Goal: Task Accomplishment & Management: Use online tool/utility

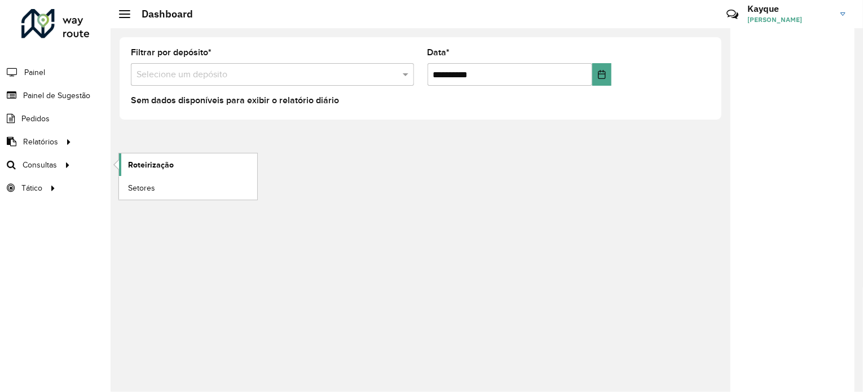
click at [149, 164] on span "Roteirização" at bounding box center [151, 165] width 46 height 12
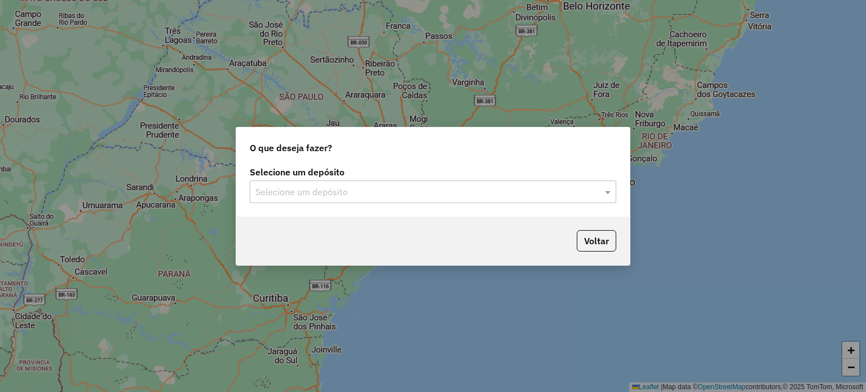
click at [391, 192] on input "text" at bounding box center [421, 193] width 333 height 14
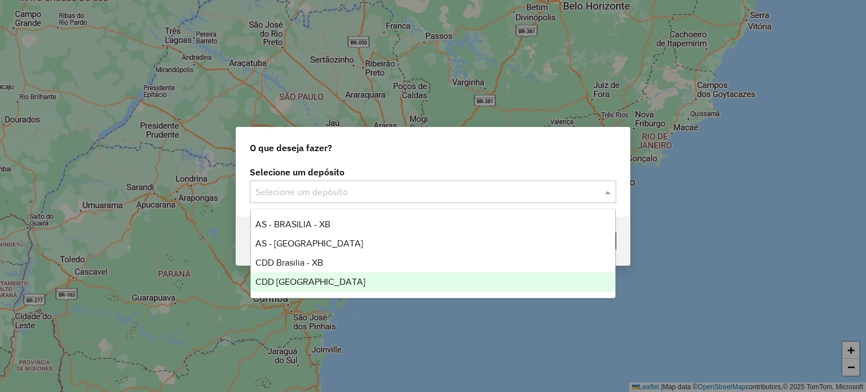
click at [300, 288] on div "CDD [GEOGRAPHIC_DATA]" at bounding box center [433, 281] width 365 height 19
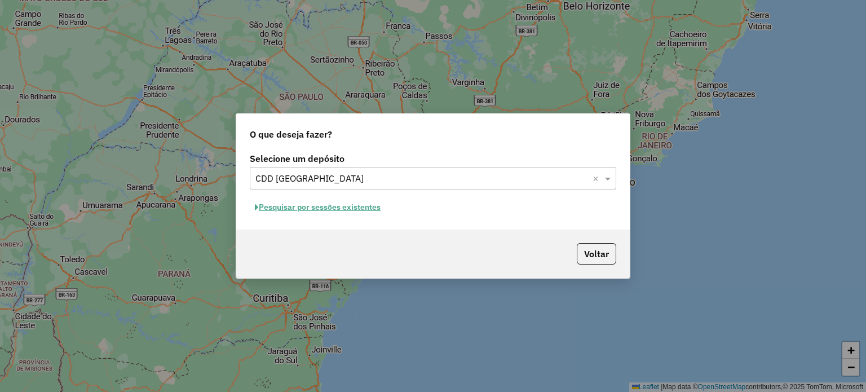
click at [347, 209] on button "Pesquisar por sessões existentes" at bounding box center [318, 207] width 136 height 17
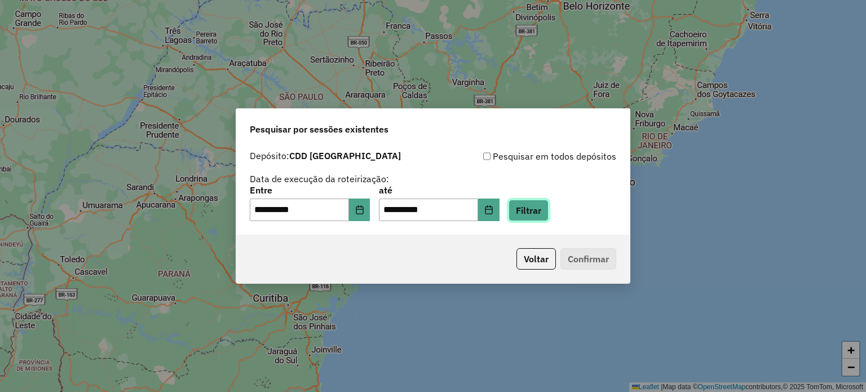
click at [545, 218] on button "Filtrar" at bounding box center [529, 210] width 40 height 21
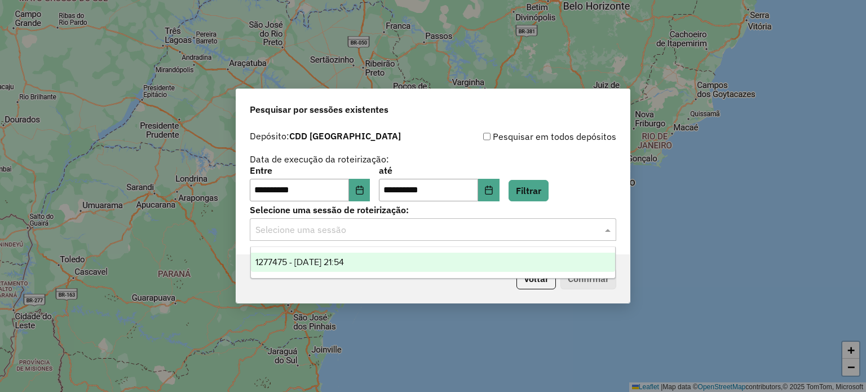
click at [523, 231] on input "text" at bounding box center [421, 230] width 333 height 14
click at [385, 265] on div "1277475 - 17/09/2025 21:54" at bounding box center [433, 262] width 365 height 19
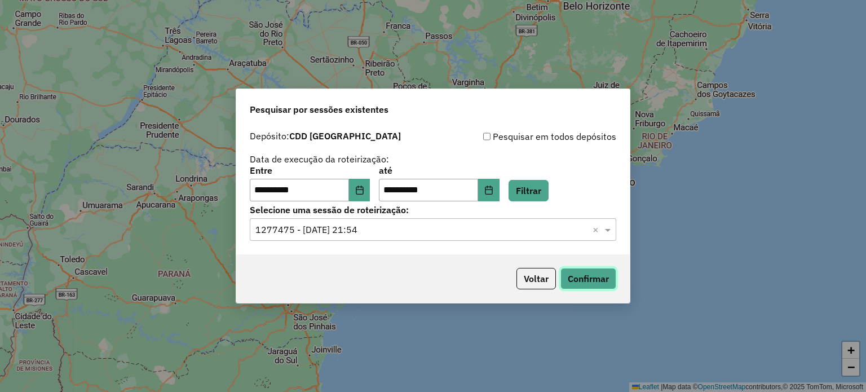
click at [584, 279] on button "Confirmar" at bounding box center [589, 278] width 56 height 21
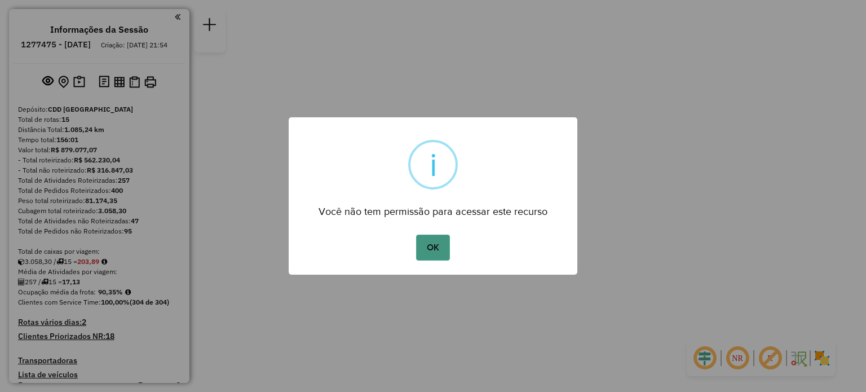
click at [426, 246] on button "OK" at bounding box center [432, 248] width 33 height 26
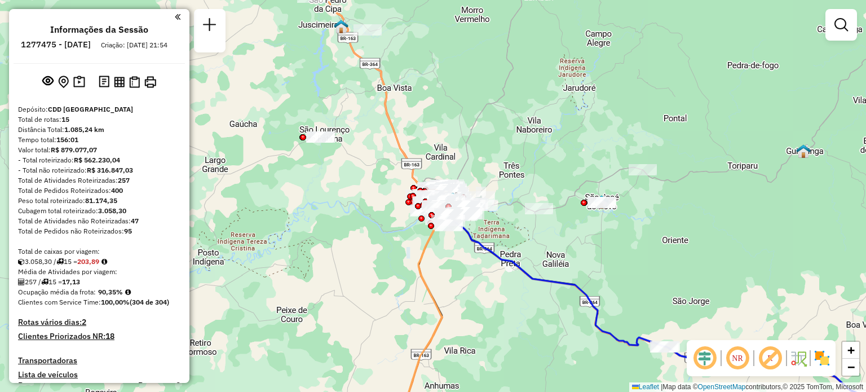
click at [841, 19] on em at bounding box center [842, 25] width 14 height 14
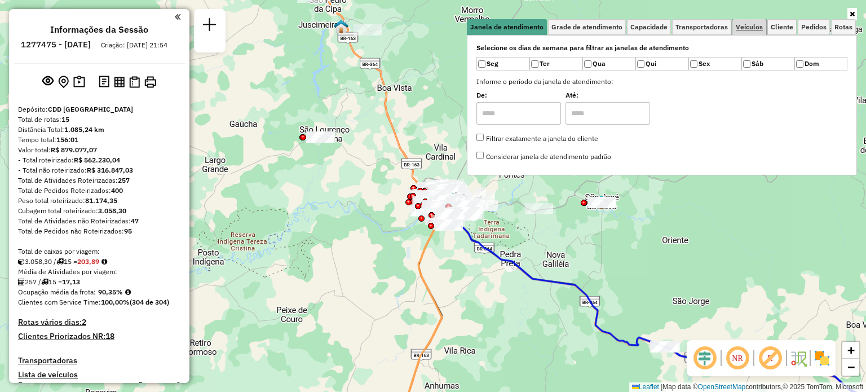
click at [765, 28] on link "Veículos" at bounding box center [750, 27] width 34 height 16
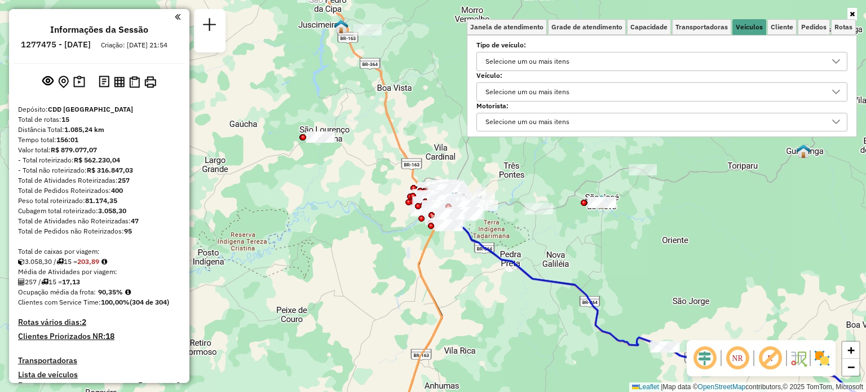
click at [502, 86] on div "Selecione um ou mais itens" at bounding box center [528, 92] width 92 height 18
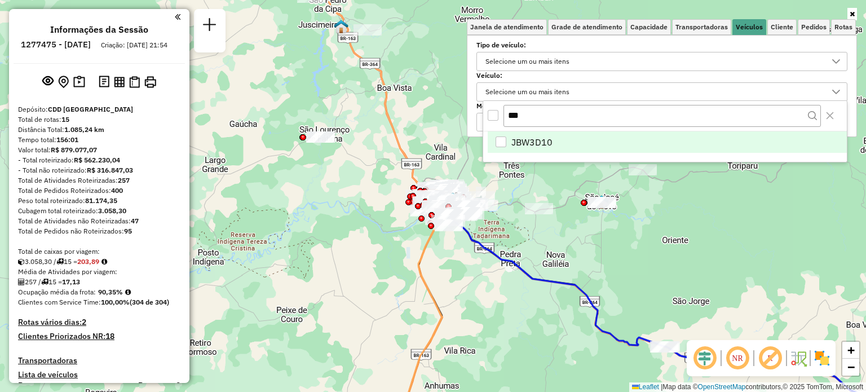
type input "***"
click at [537, 138] on span "JBW3D10" at bounding box center [531, 142] width 41 height 14
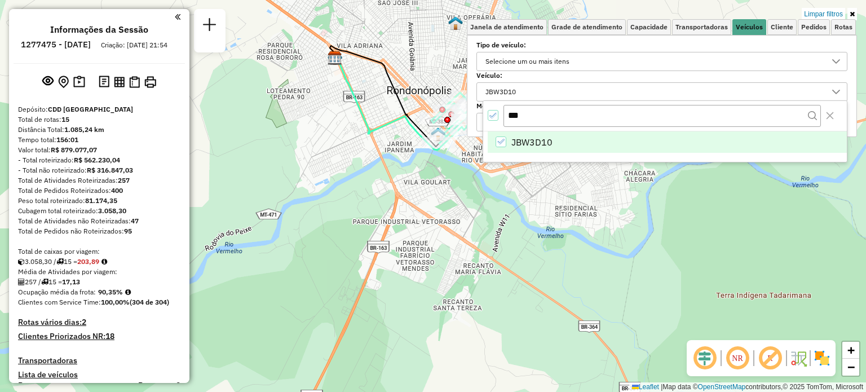
click at [466, 180] on div "Limpar filtros Janela de atendimento Grade de atendimento Capacidade Transporta…" at bounding box center [433, 196] width 866 height 392
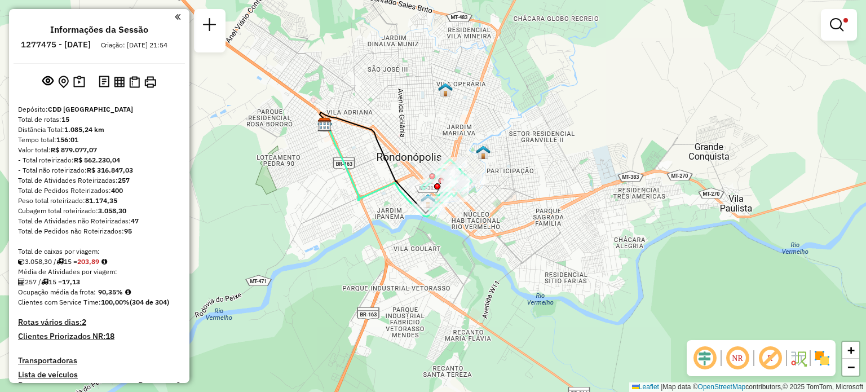
drag, startPoint x: 468, startPoint y: 175, endPoint x: 457, endPoint y: 239, distance: 64.6
click at [457, 239] on div "Limpar filtros Janela de atendimento Grade de atendimento Capacidade Transporta…" at bounding box center [433, 196] width 866 height 392
